Goal: Transaction & Acquisition: Purchase product/service

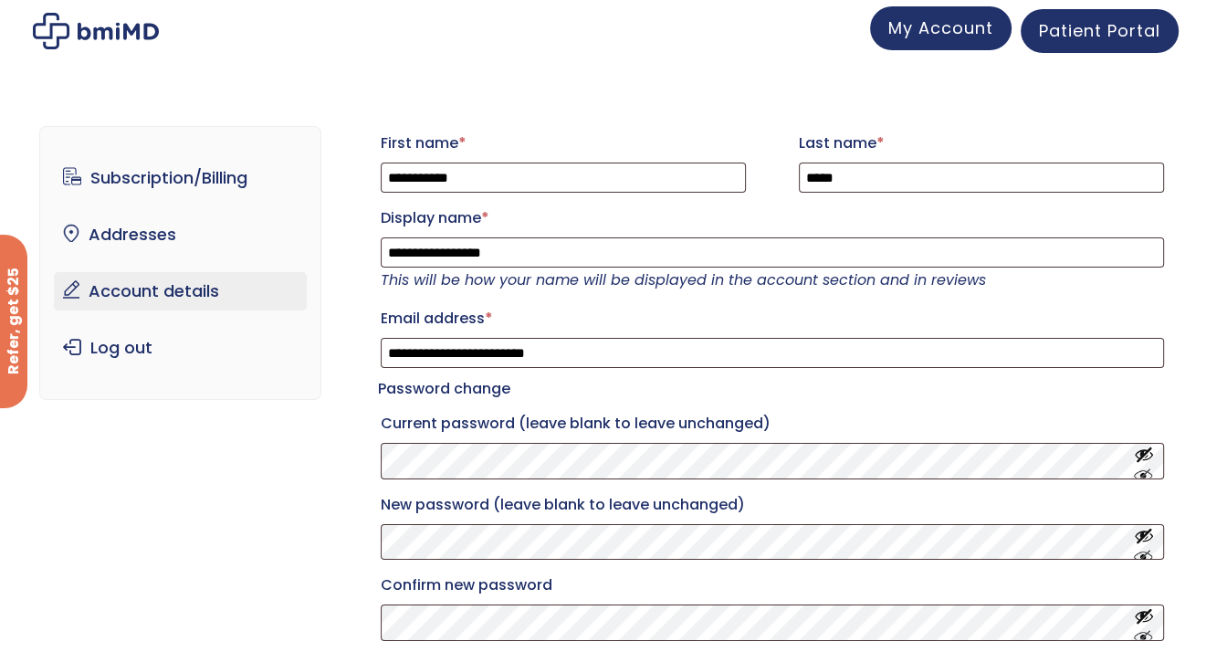
click at [928, 22] on span "My Account" at bounding box center [940, 27] width 105 height 23
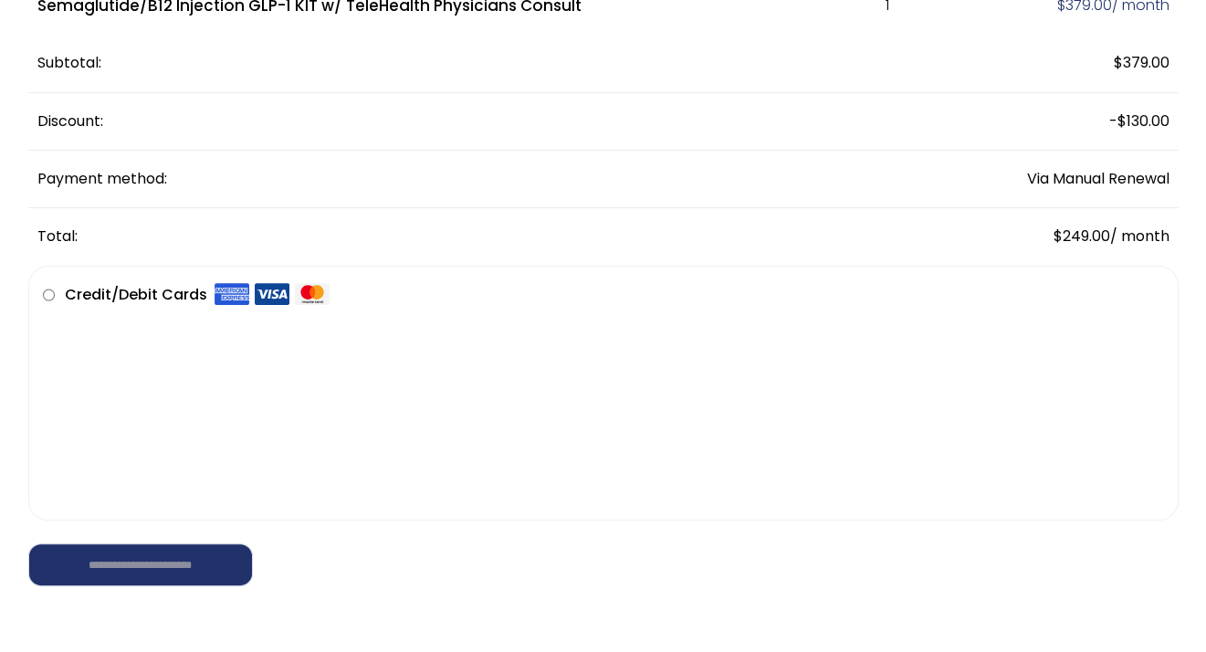
scroll to position [274, 0]
click at [429, 564] on div "**********" at bounding box center [603, 552] width 1150 height 67
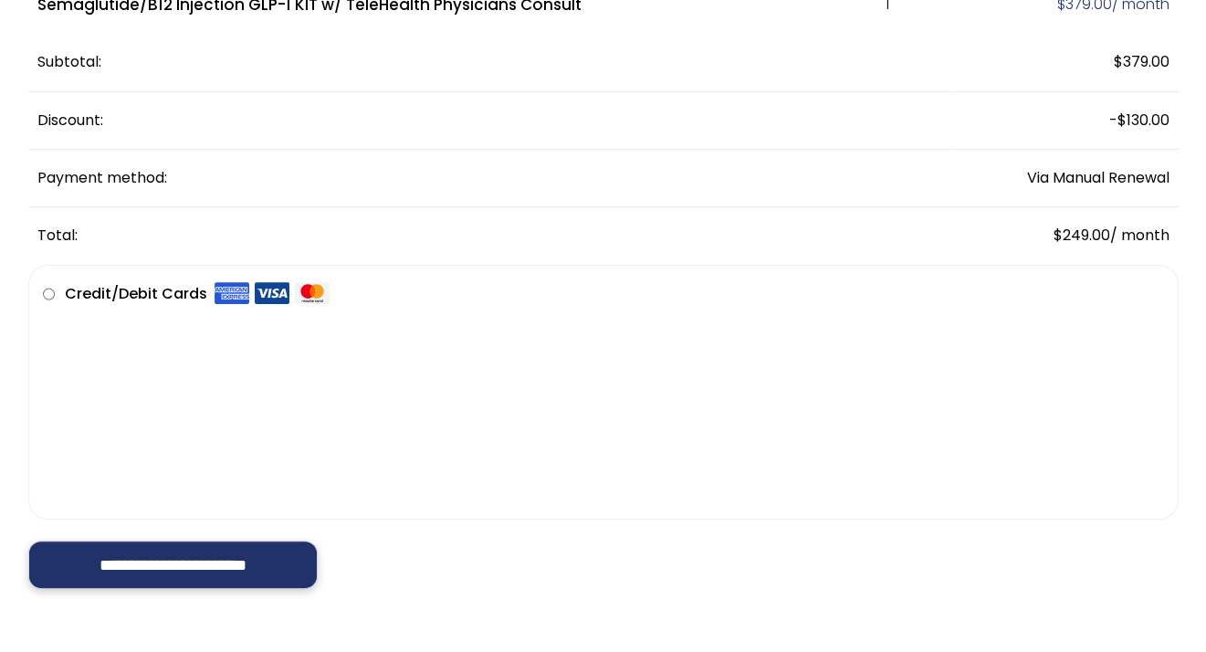
click at [129, 568] on input "**********" at bounding box center [172, 564] width 289 height 49
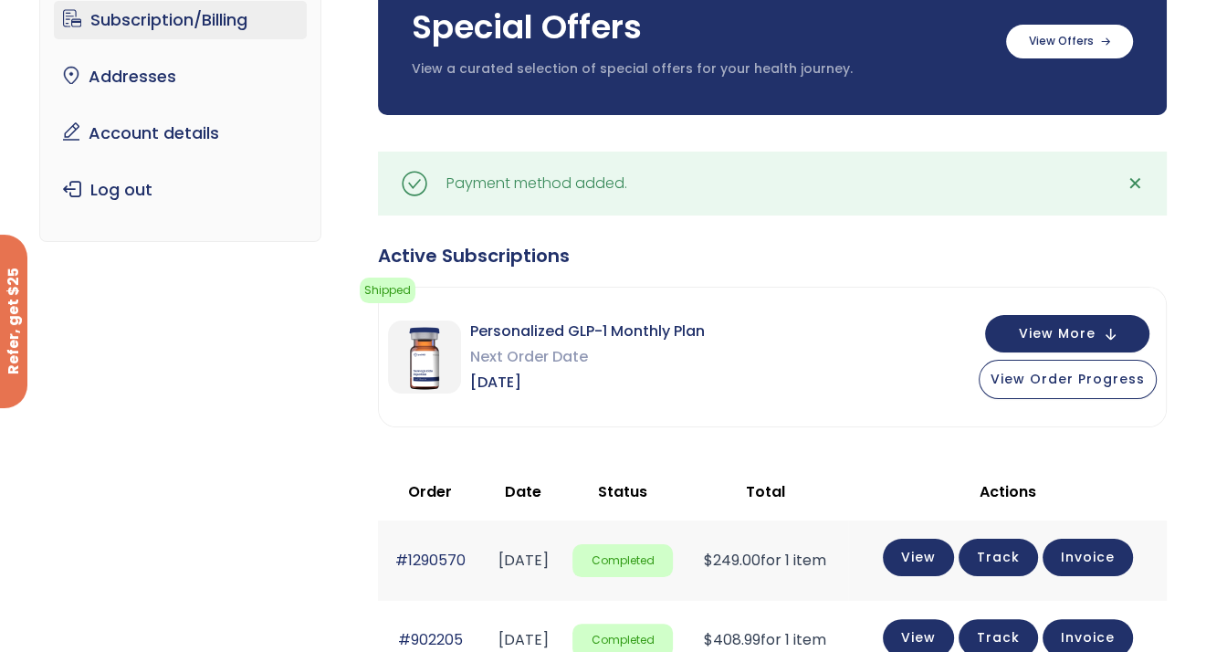
scroll to position [183, 0]
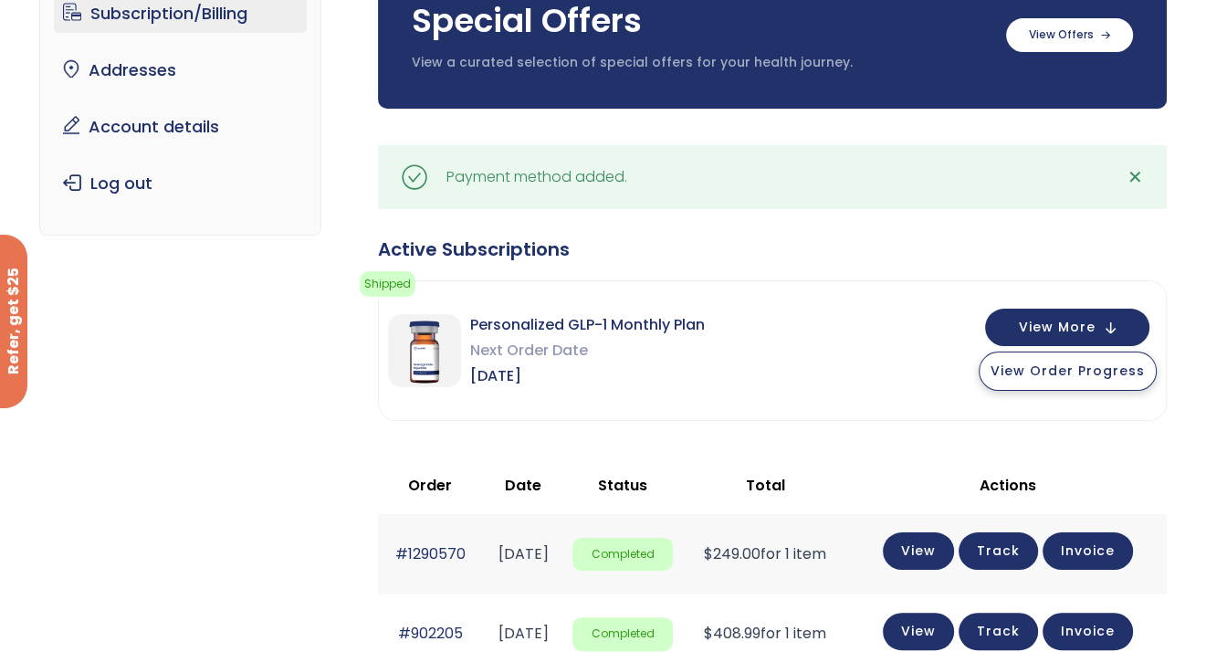
click at [1065, 381] on button "View Order Progress" at bounding box center [1068, 370] width 178 height 39
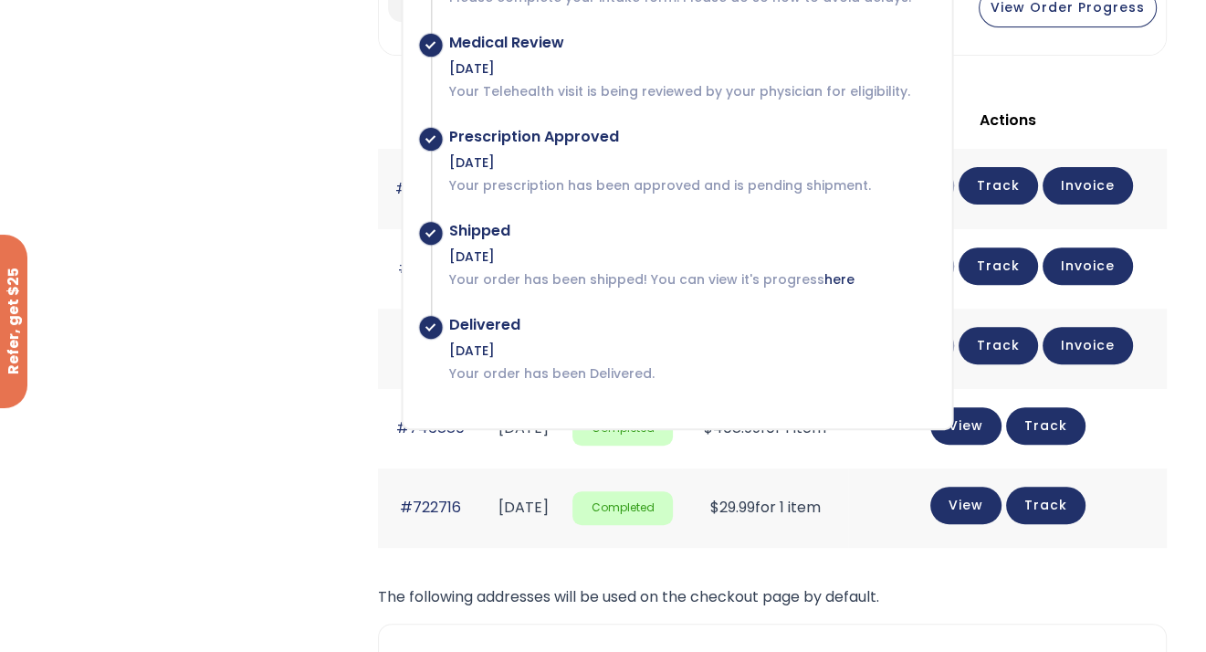
scroll to position [365, 0]
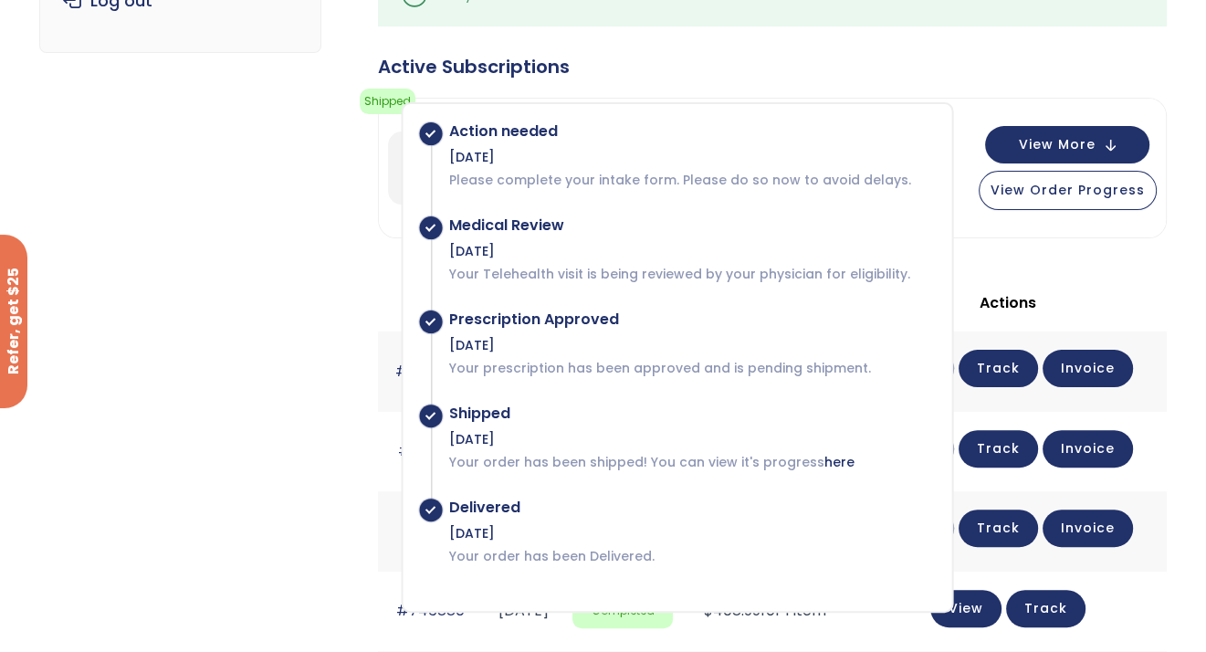
click at [1112, 257] on div "Active Subscriptions Shipped Your order has been shipped! You can view its prog…" at bounding box center [772, 552] width 789 height 997
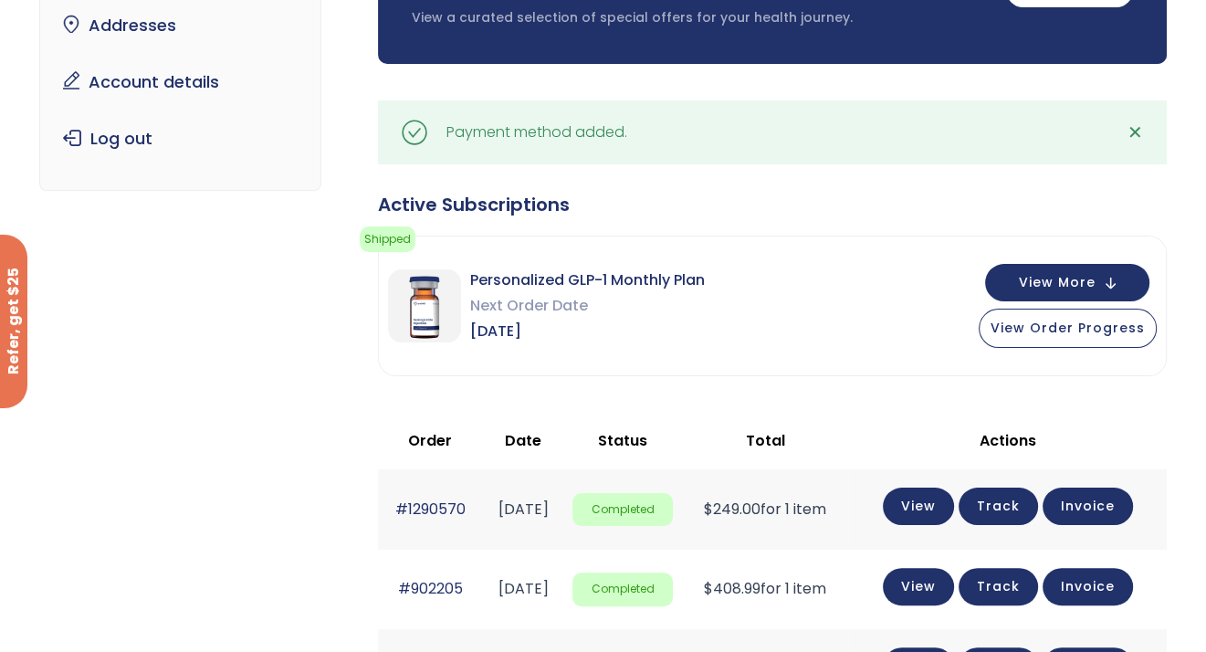
scroll to position [183, 0]
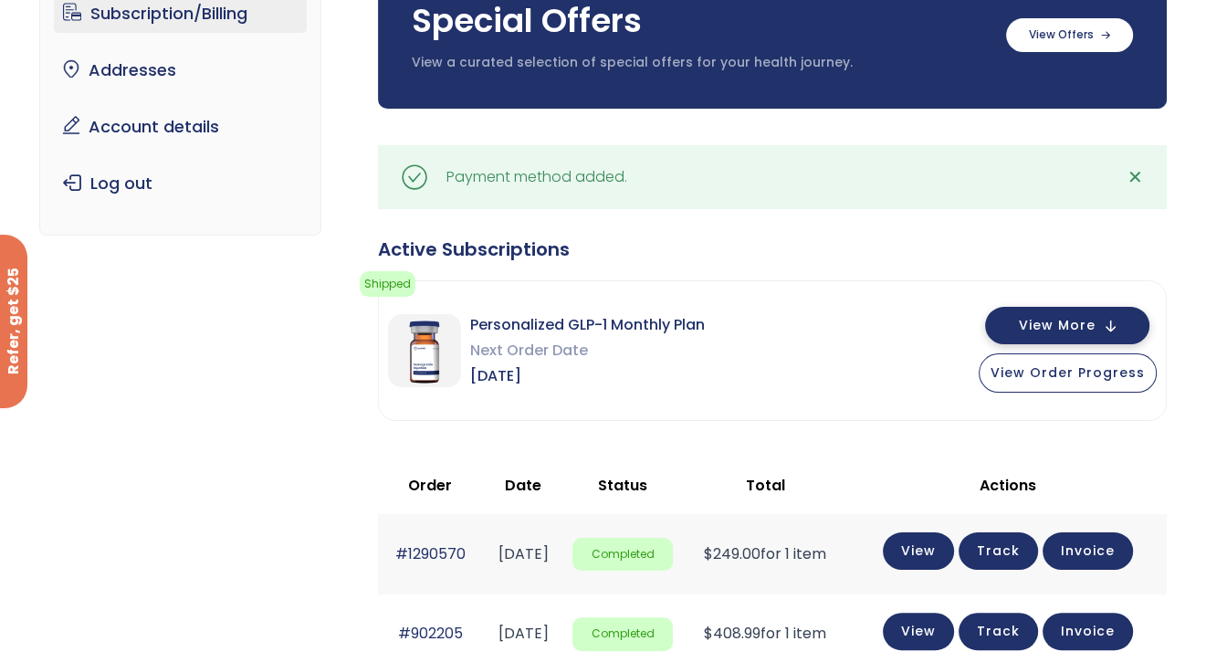
click at [1079, 330] on span "View More" at bounding box center [1057, 326] width 77 height 12
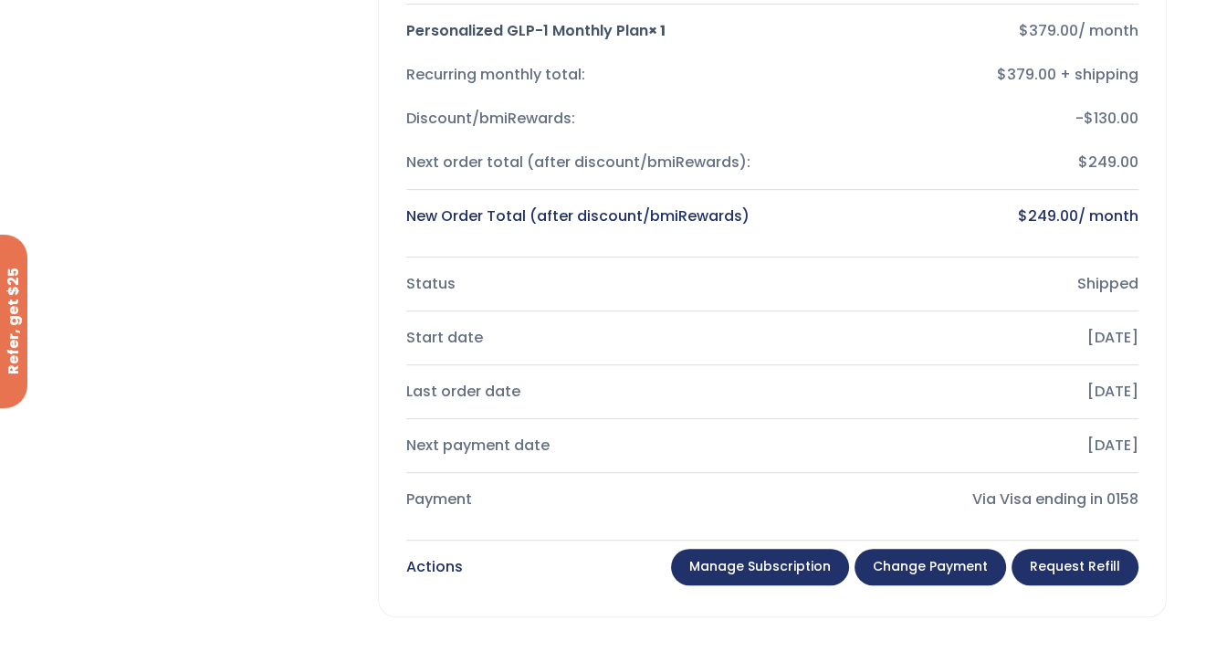
scroll to position [730, 0]
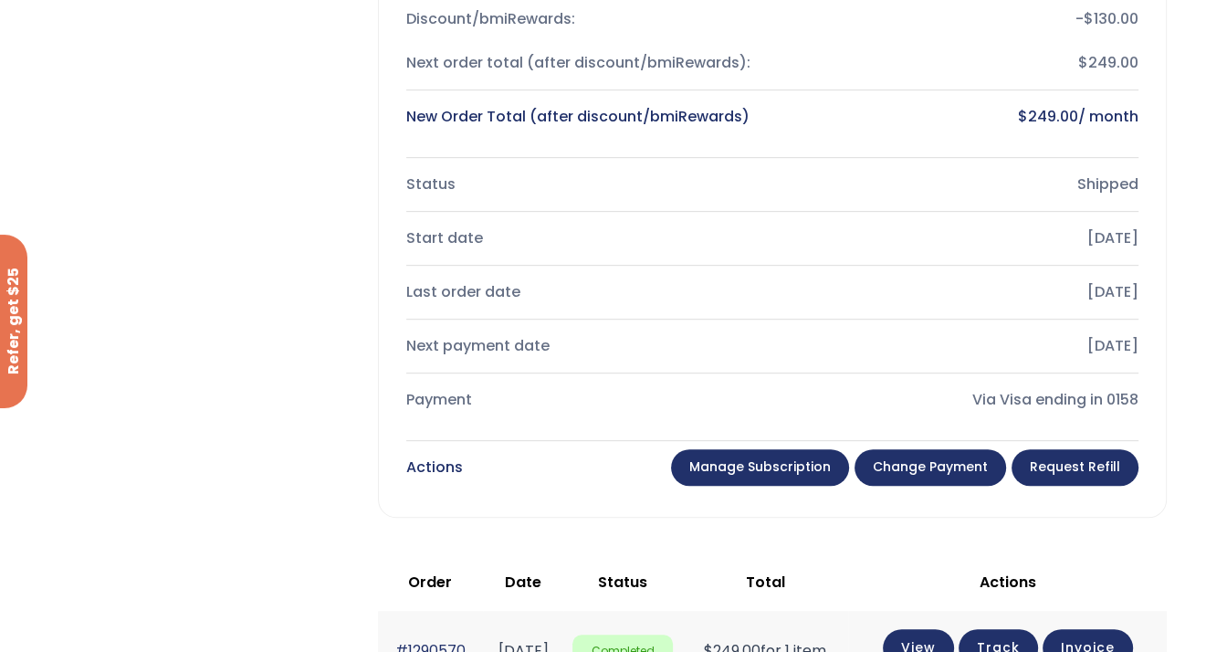
click at [1091, 475] on link "Request Refill" at bounding box center [1075, 467] width 127 height 37
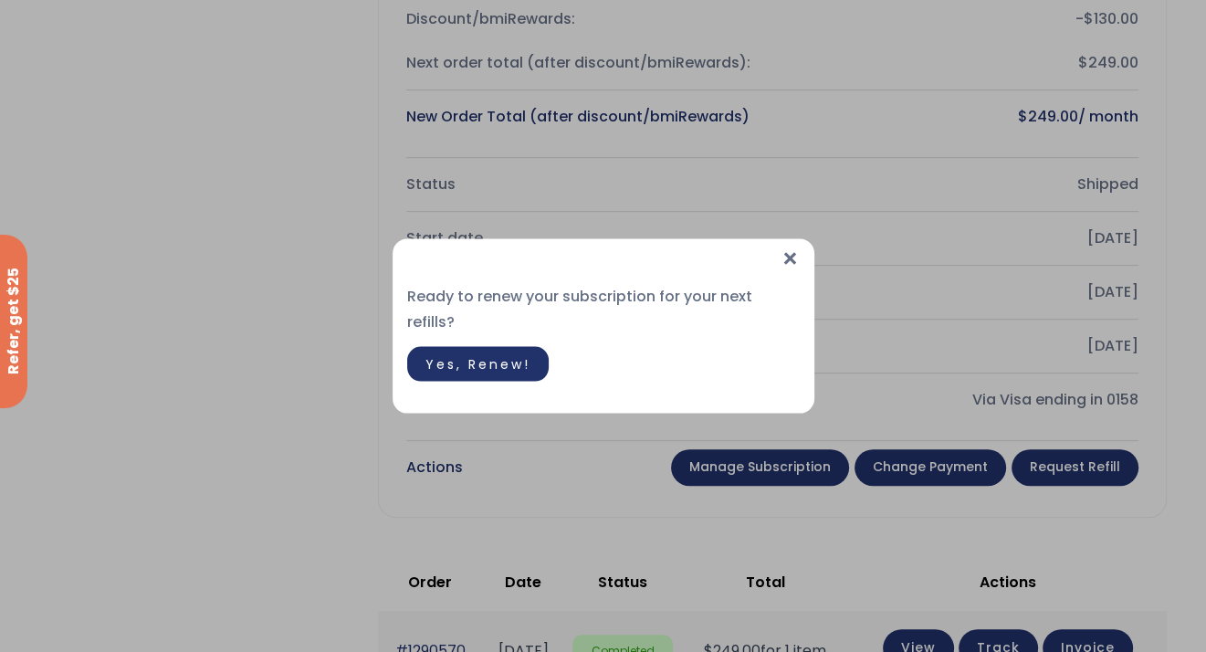
click at [503, 362] on link "Yes, Renew!" at bounding box center [478, 364] width 142 height 35
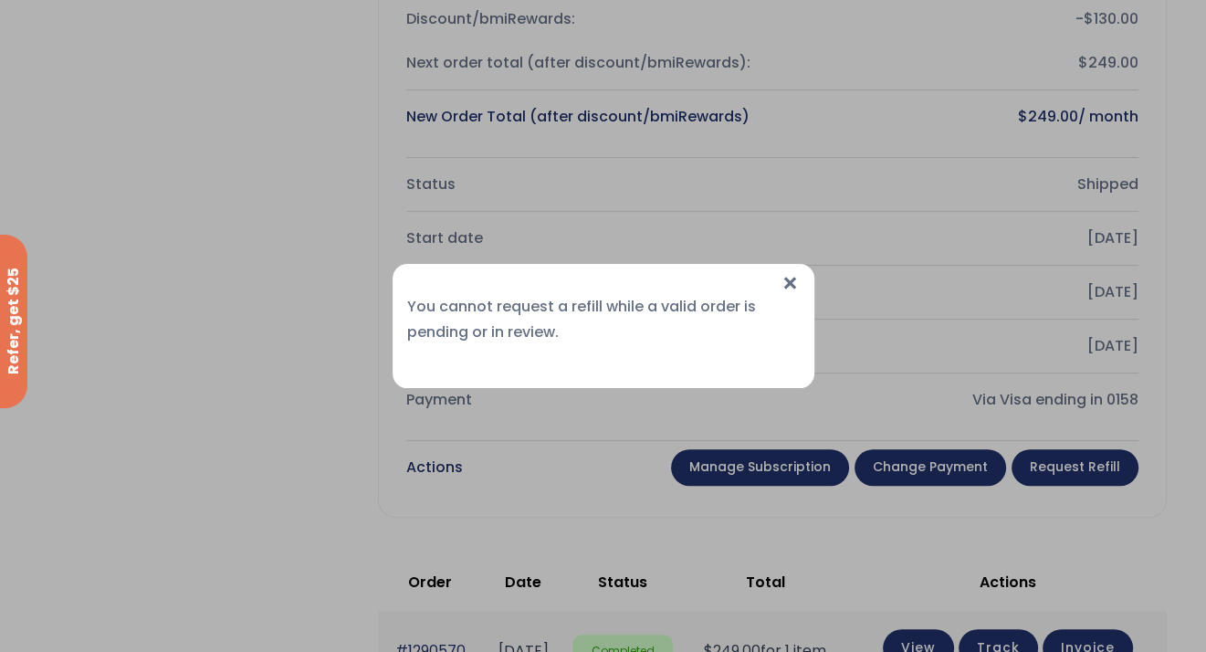
click at [784, 278] on span "×" at bounding box center [790, 283] width 19 height 39
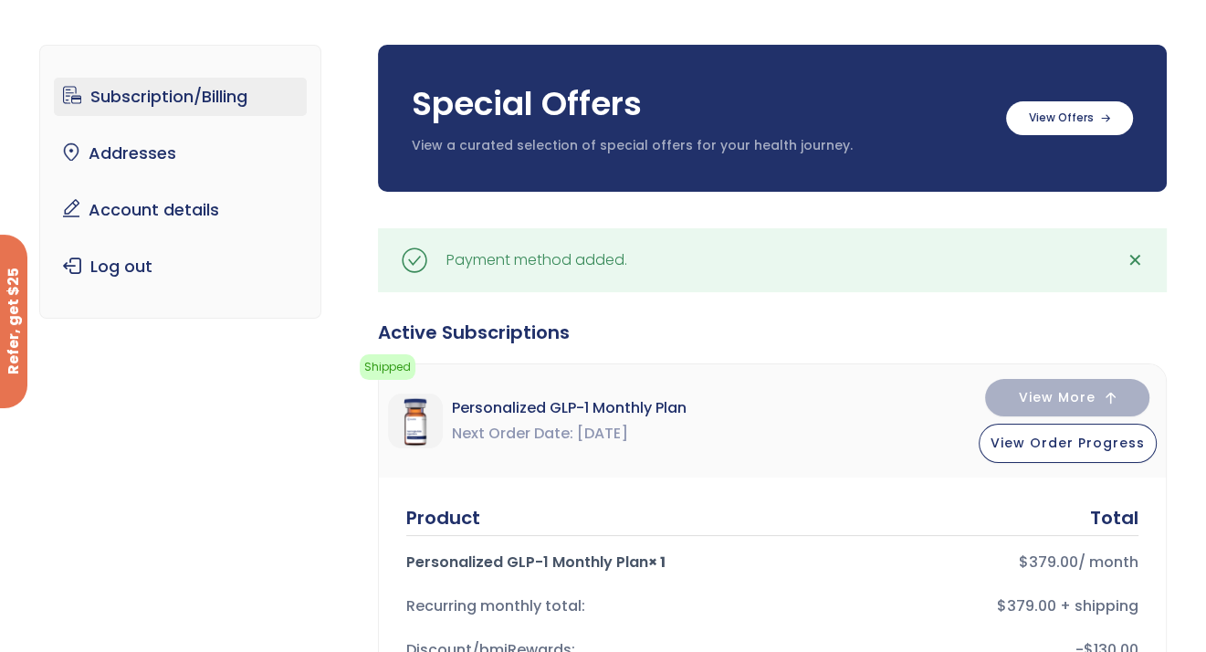
scroll to position [0, 0]
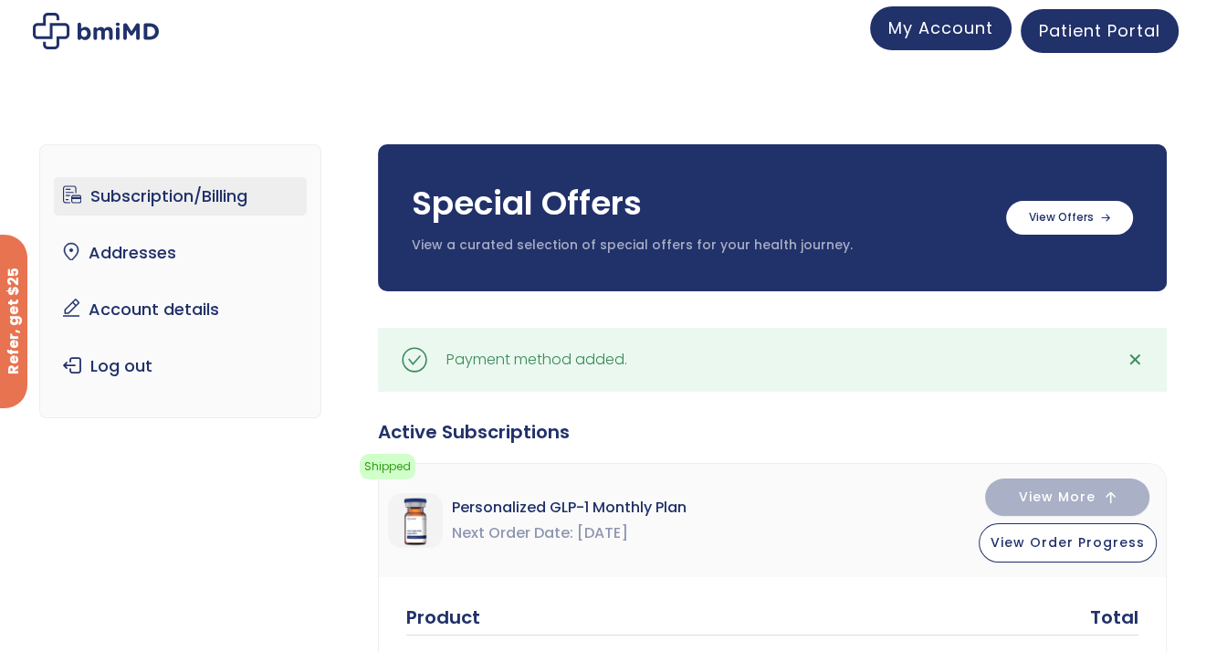
click at [901, 20] on span "My Account" at bounding box center [940, 27] width 105 height 23
